Goal: Information Seeking & Learning: Learn about a topic

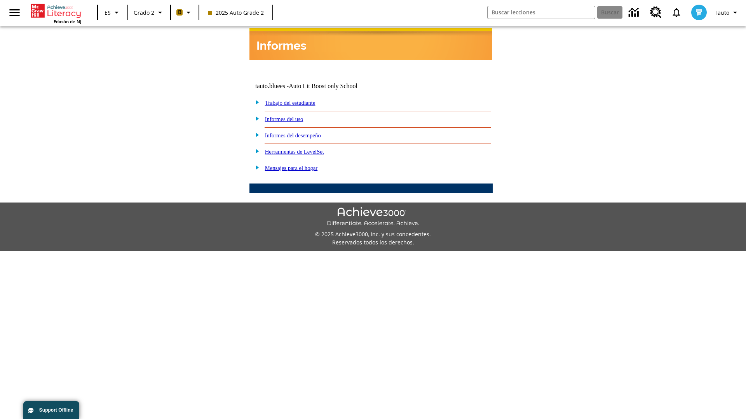
click at [303, 132] on link "Informes del desempeño" at bounding box center [293, 135] width 56 height 6
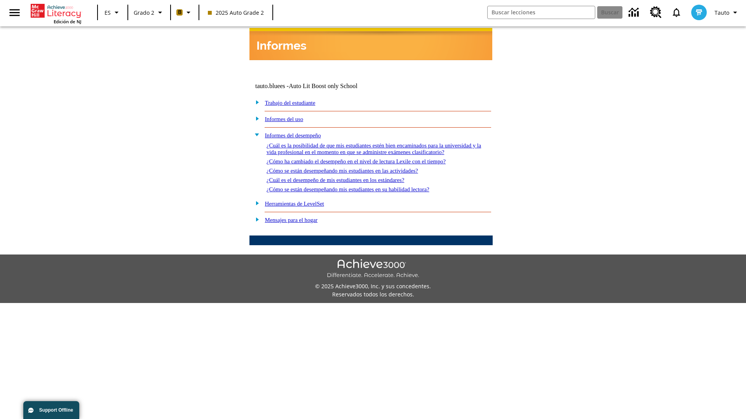
click at [369, 159] on link "¿Cómo ha cambiado el desempeño en el nivel de lectura Lexile con el tiempo?" at bounding box center [355, 161] width 179 height 6
